Goal: Task Accomplishment & Management: Use online tool/utility

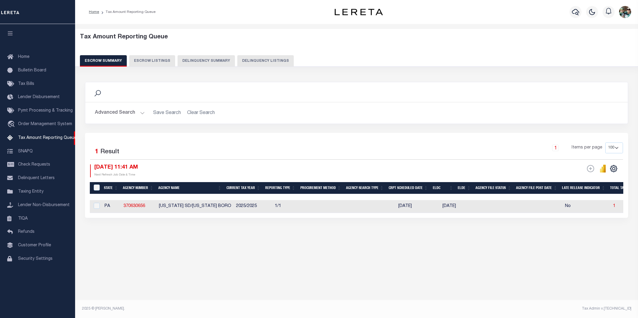
select select "100"
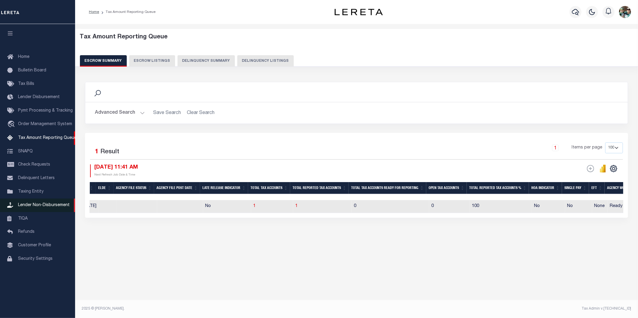
click at [28, 207] on span "Lender Non-Disbursement" at bounding box center [44, 205] width 52 height 4
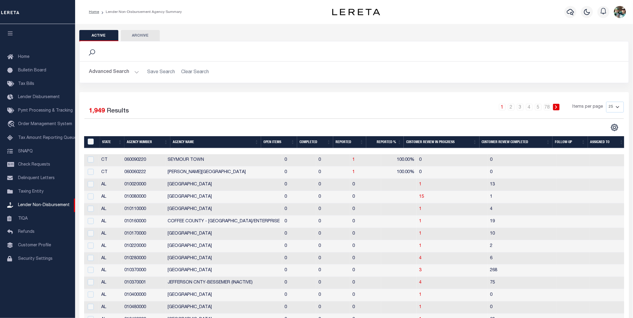
click at [277, 142] on th "Open Items" at bounding box center [279, 142] width 36 height 12
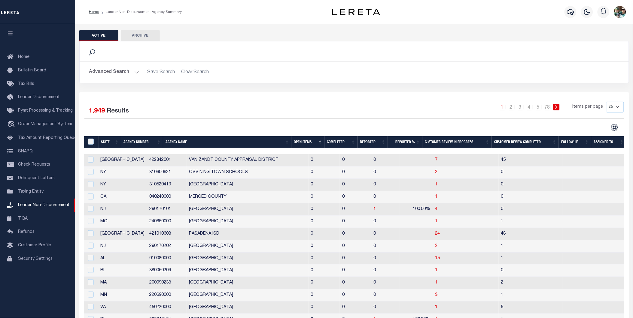
click at [302, 139] on th "Open Items" at bounding box center [307, 142] width 33 height 12
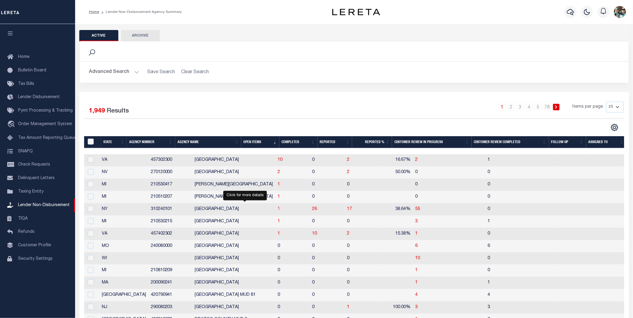
click at [278, 211] on span "1" at bounding box center [279, 209] width 2 height 4
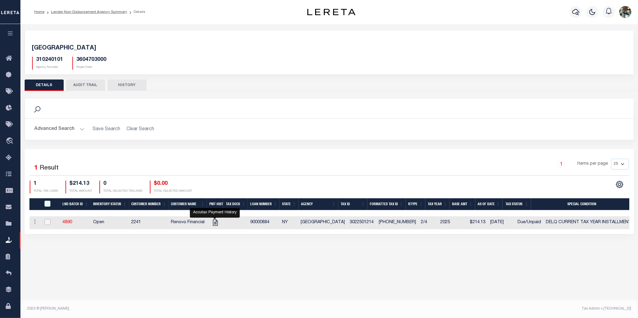
click at [45, 224] on input "checkbox" at bounding box center [47, 222] width 6 height 6
checkbox input "true"
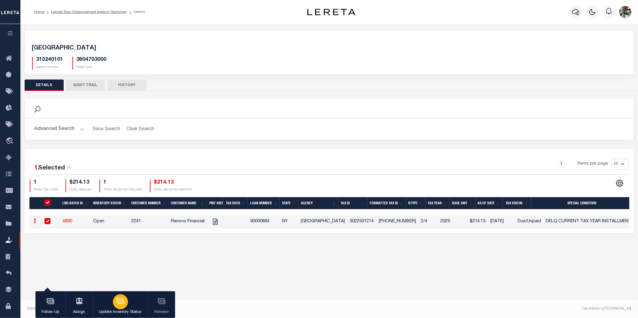
click at [127, 306] on button "Update Inventory Status" at bounding box center [120, 305] width 55 height 27
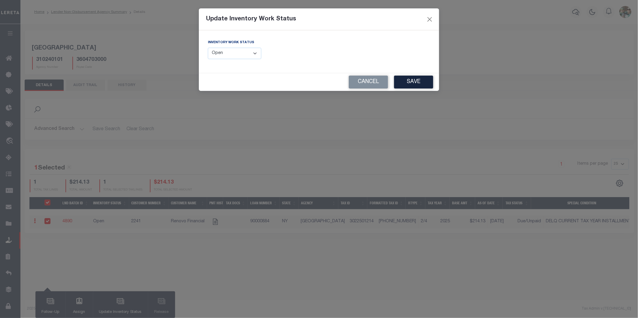
click at [244, 50] on select "--Select-- Open Completed Reported" at bounding box center [234, 54] width 53 height 12
select select "Reported"
click at [208, 48] on select "--Select-- Open Completed Reported" at bounding box center [234, 54] width 53 height 12
click at [413, 83] on button "Save" at bounding box center [413, 82] width 39 height 13
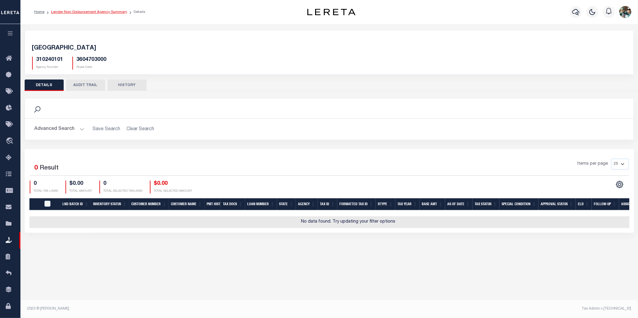
click at [70, 11] on link "Lender Non-Disbursement Agency Summary" at bounding box center [89, 12] width 76 height 4
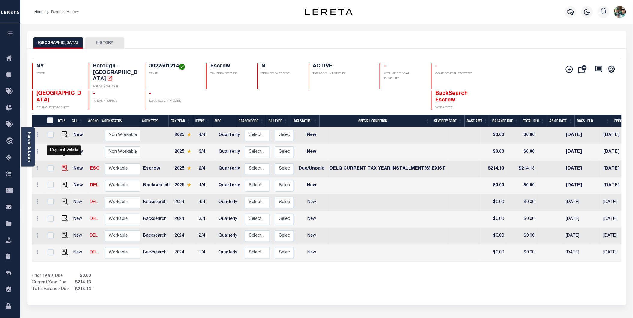
click at [62, 165] on img "" at bounding box center [65, 168] width 6 height 6
checkbox input "true"
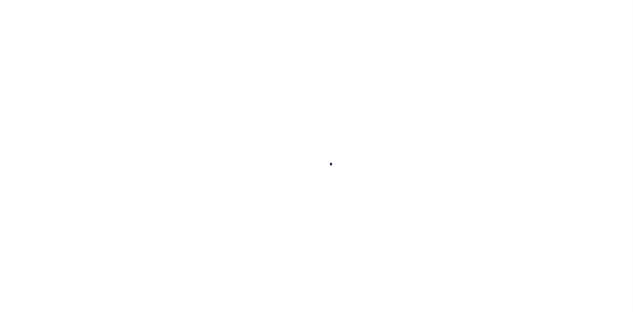
checkbox input "false"
type input "Q0000000"
type input "Quarterly"
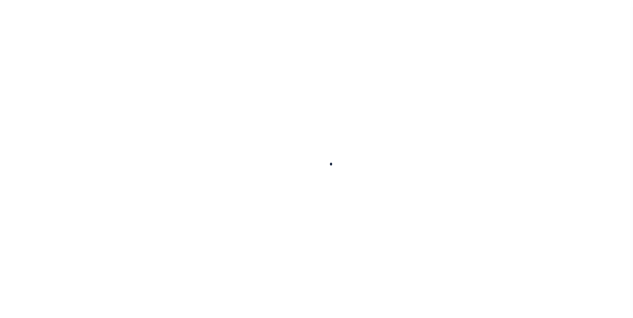
type input "08/16/2025"
select select "DUE"
select select "17"
type input "$214.13"
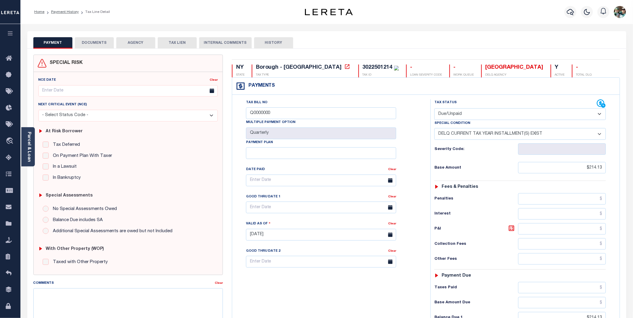
click at [485, 134] on select "-- Select Special Condition -- 3RD PARTY TAX LIEN AGENCY TAX LIEN (A.K.A Inside…" at bounding box center [520, 134] width 172 height 12
select select "0"
click at [434, 129] on select "-- Select Special Condition -- 3RD PARTY TAX LIEN AGENCY TAX LIEN (A.K.A Inside…" at bounding box center [520, 134] width 172 height 12
type input "[DATE]"
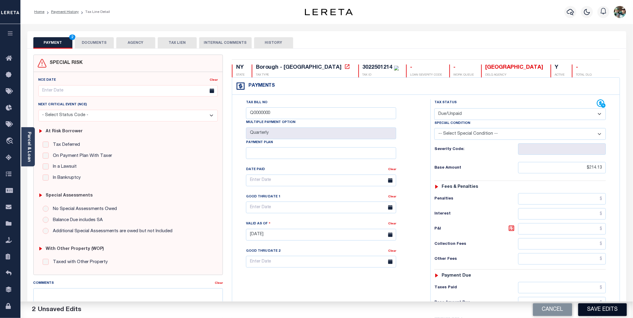
click at [618, 310] on button "Save Edits" at bounding box center [602, 310] width 49 height 13
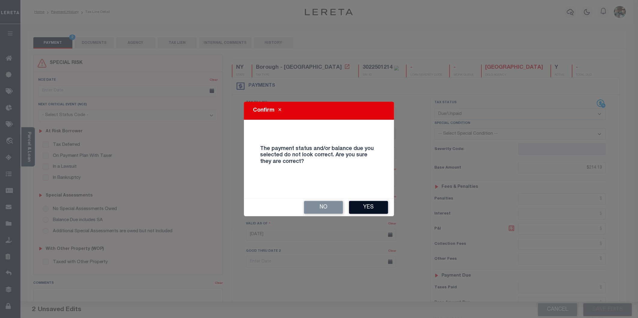
click at [373, 209] on button "Yes" at bounding box center [368, 207] width 39 height 13
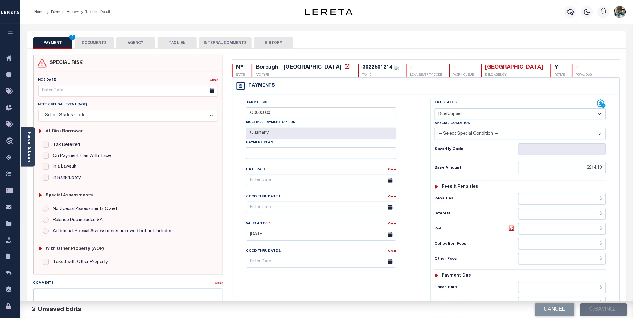
checkbox input "false"
type input "$214.13"
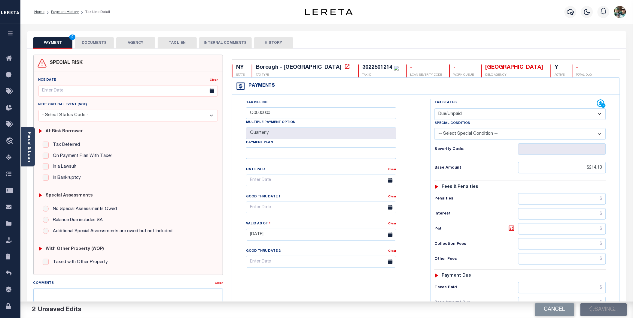
type input "$214.13"
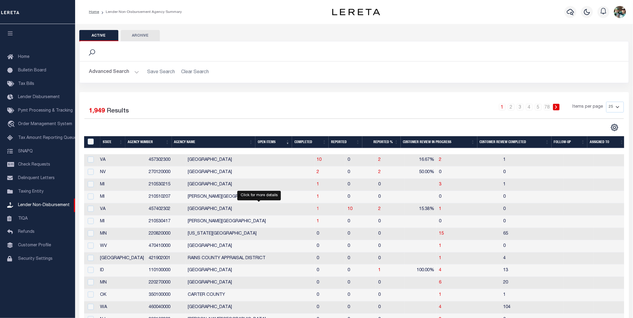
click at [317, 210] on span "1" at bounding box center [318, 209] width 2 height 4
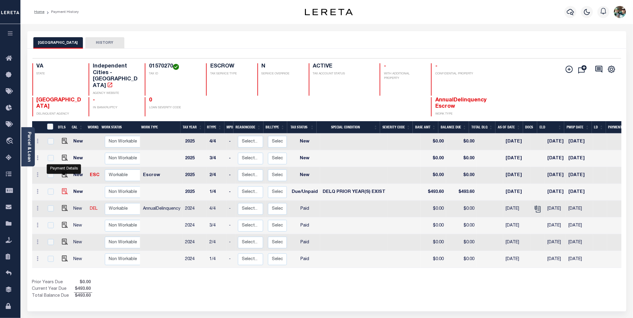
click at [64, 189] on img "" at bounding box center [65, 192] width 6 height 6
checkbox input "true"
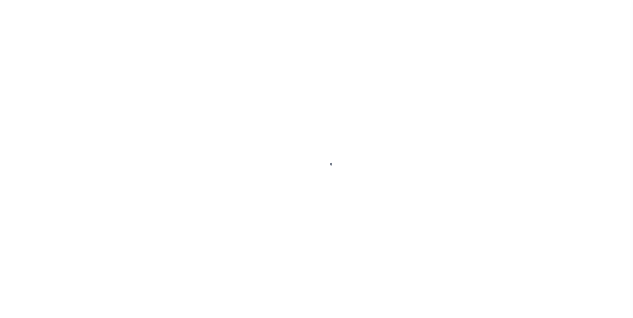
select select "DUE"
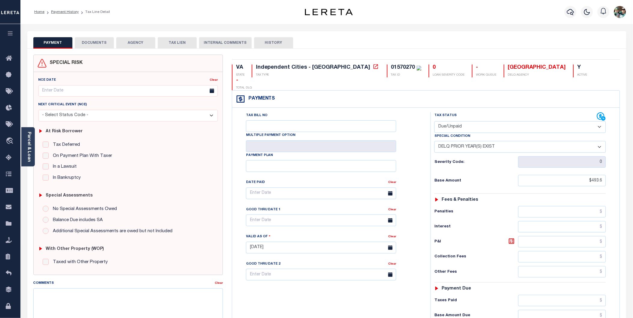
click at [488, 141] on select "-- Select Special Condition -- 3RD PARTY TAX LIEN AGENCY TAX LIEN (A.K.A Inside…" at bounding box center [520, 147] width 172 height 12
select select "0"
click at [434, 141] on select "-- Select Special Condition -- 3RD PARTY TAX LIEN AGENCY TAX LIEN (A.K.A Inside…" at bounding box center [520, 147] width 172 height 12
type input "[DATE]"
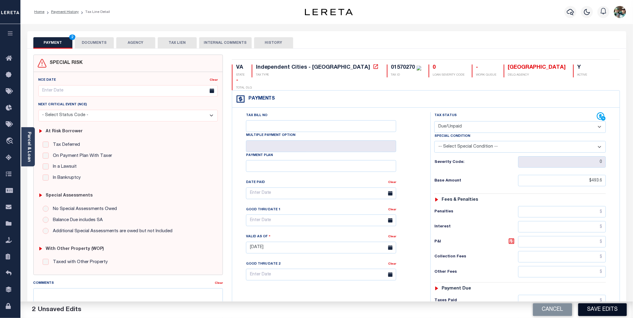
click at [600, 308] on button "Save Edits" at bounding box center [602, 310] width 49 height 13
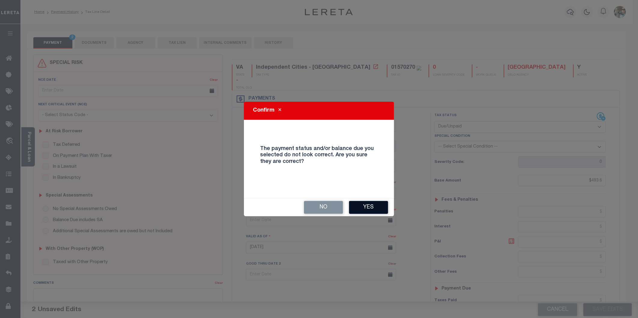
click at [363, 206] on button "Yes" at bounding box center [368, 207] width 39 height 13
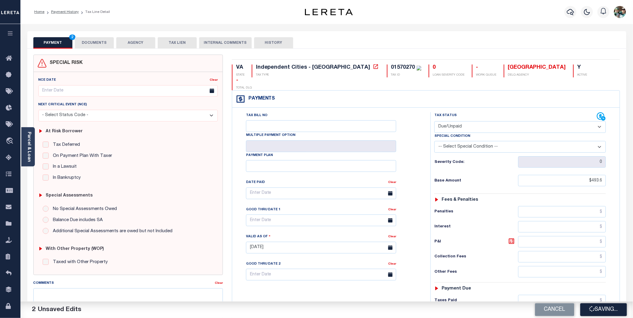
checkbox input "false"
type input "$493.6"
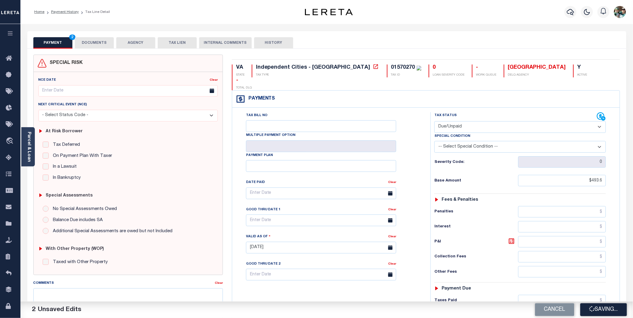
type input "$493.6"
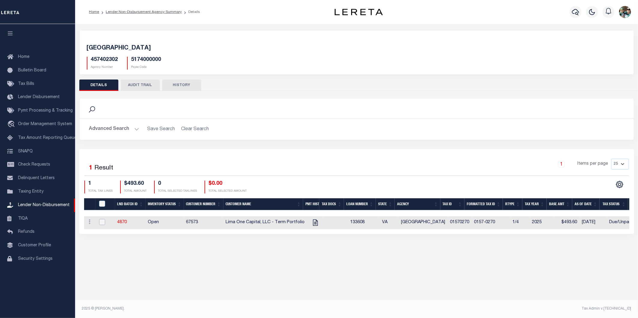
click at [101, 223] on input "checkbox" at bounding box center [102, 222] width 6 height 6
checkbox input "true"
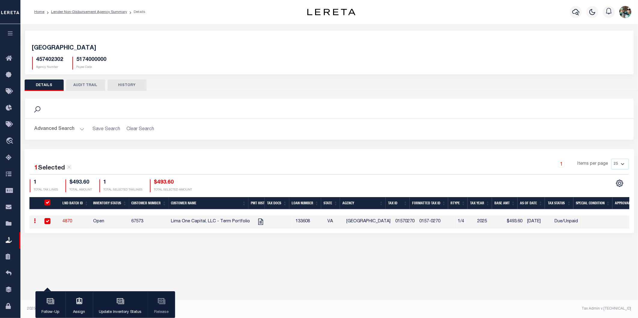
click at [162, 308] on div "Follow-Up Assign Update Inventory Status Release" at bounding box center [105, 305] width 140 height 27
click at [128, 306] on button "Update Inventory Status" at bounding box center [120, 305] width 55 height 27
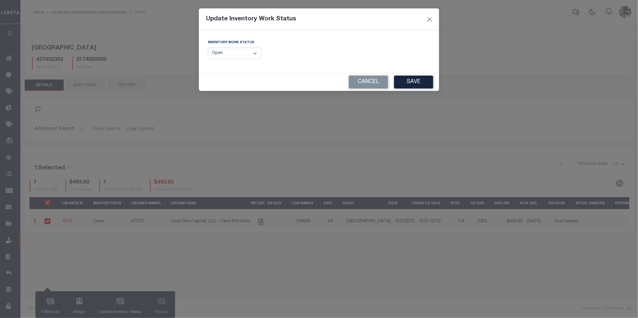
click at [249, 53] on select "--Select-- Open Completed Reported" at bounding box center [234, 54] width 53 height 12
select select "Reported"
click at [208, 48] on select "--Select-- Open Completed Reported" at bounding box center [234, 54] width 53 height 12
drag, startPoint x: 413, startPoint y: 82, endPoint x: 418, endPoint y: 93, distance: 12.1
click at [413, 82] on button "Save" at bounding box center [413, 82] width 39 height 13
